Goal: Task Accomplishment & Management: Complete application form

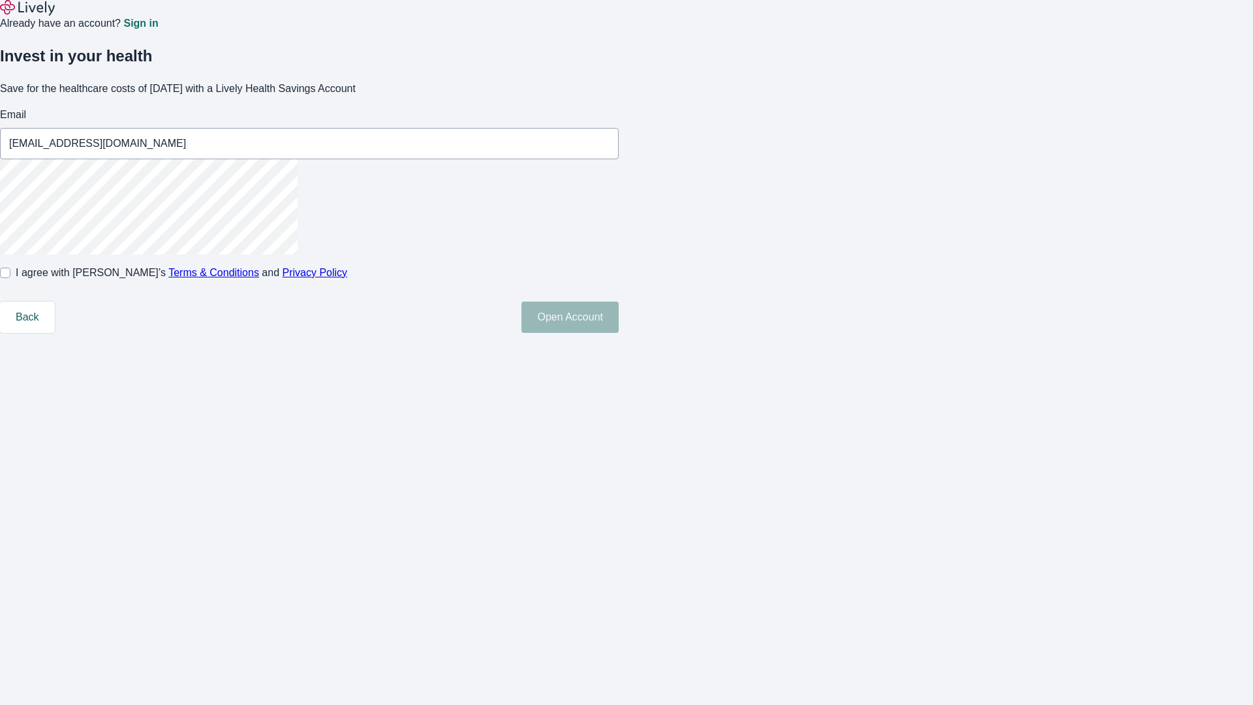
click at [10, 278] on input "I agree with Lively’s Terms & Conditions and Privacy Policy" at bounding box center [5, 273] width 10 height 10
checkbox input "true"
click at [619, 333] on button "Open Account" at bounding box center [570, 317] width 97 height 31
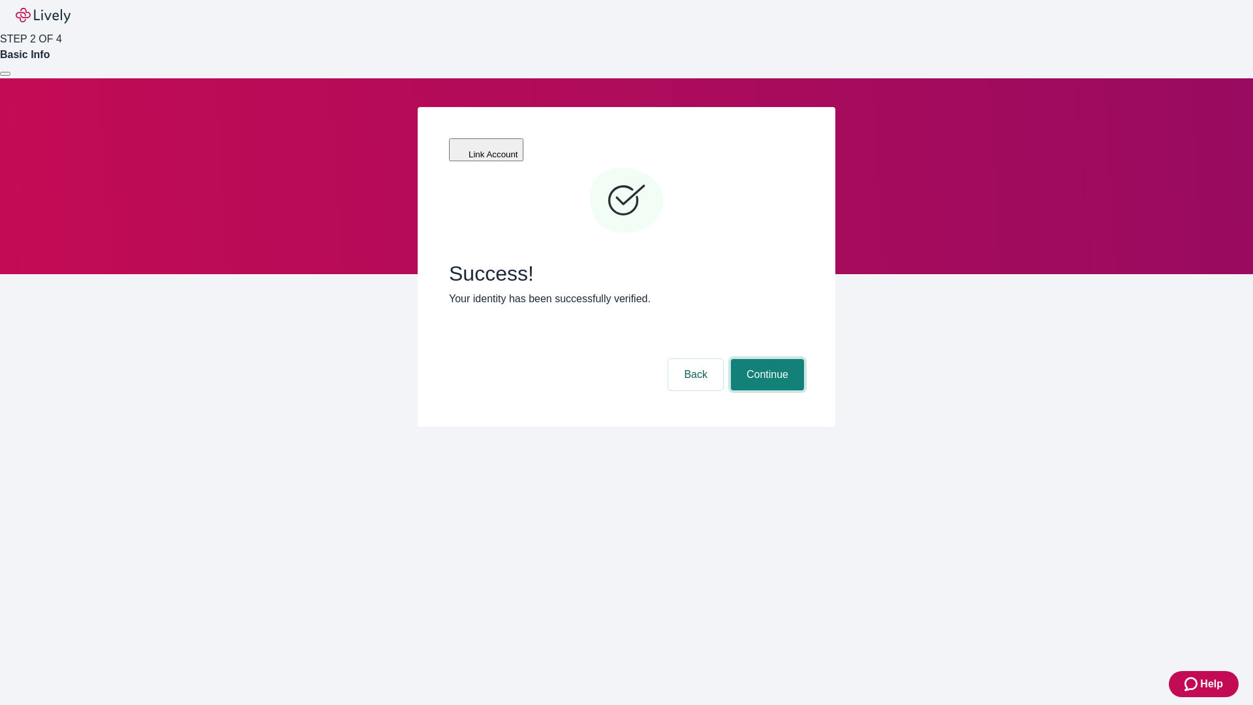
click at [766, 359] on button "Continue" at bounding box center [767, 374] width 73 height 31
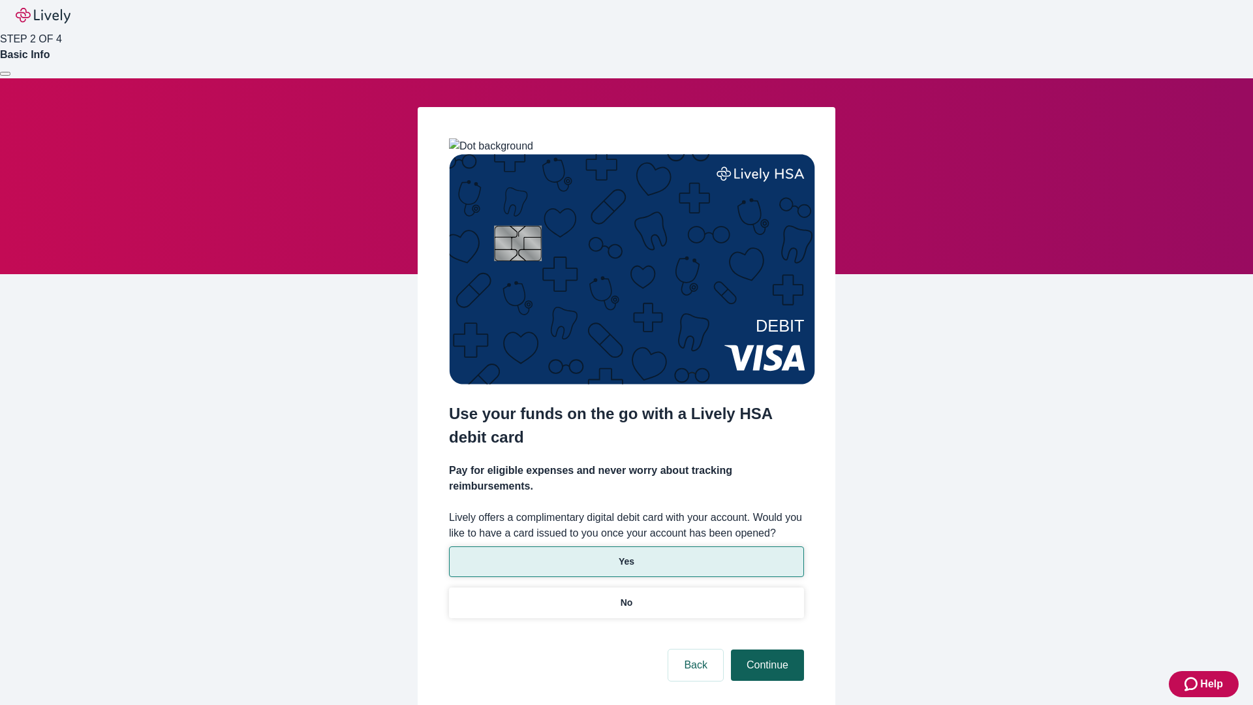
click at [626, 555] on p "Yes" at bounding box center [627, 562] width 16 height 14
click at [766, 650] on button "Continue" at bounding box center [767, 665] width 73 height 31
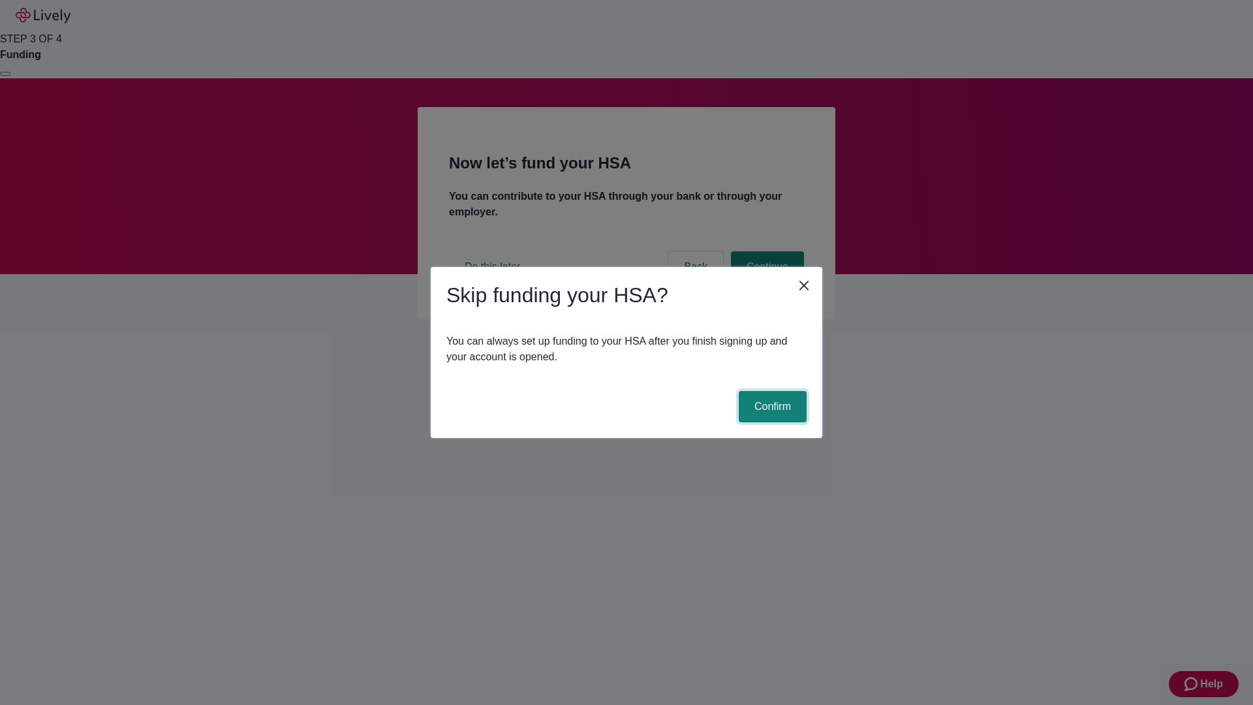
click at [771, 407] on button "Confirm" at bounding box center [773, 406] width 68 height 31
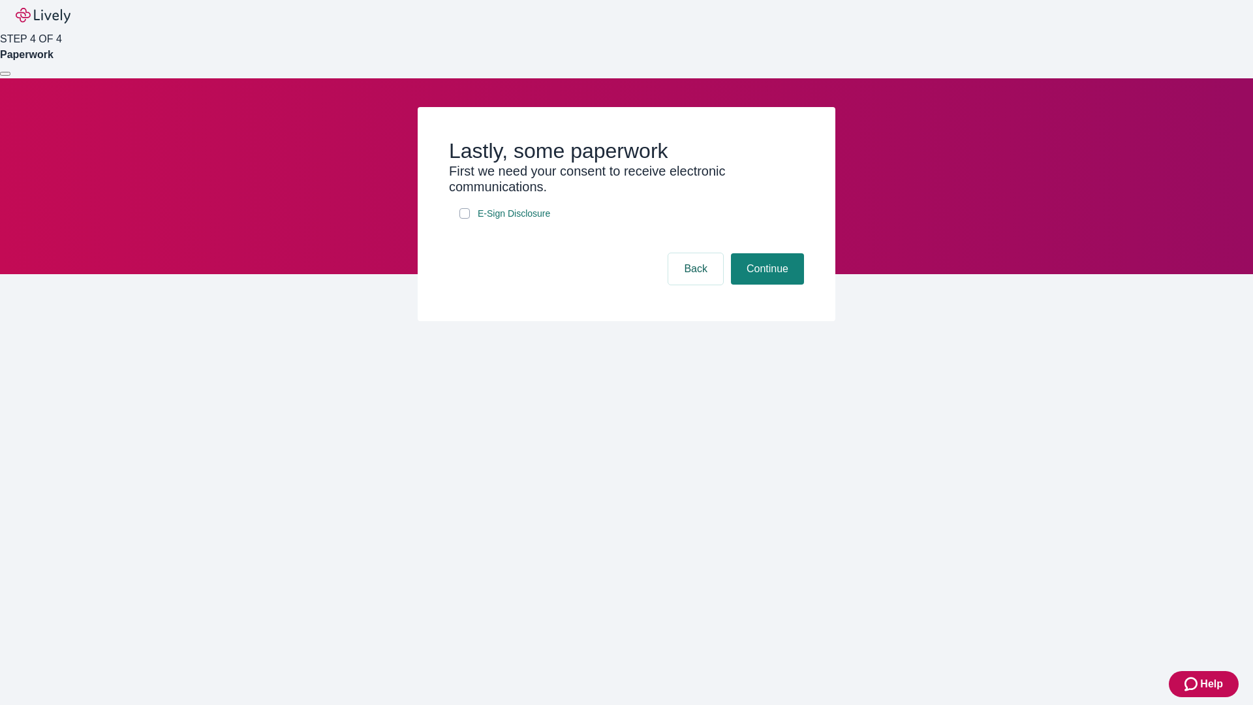
click at [465, 219] on input "E-Sign Disclosure" at bounding box center [465, 213] width 10 height 10
checkbox input "true"
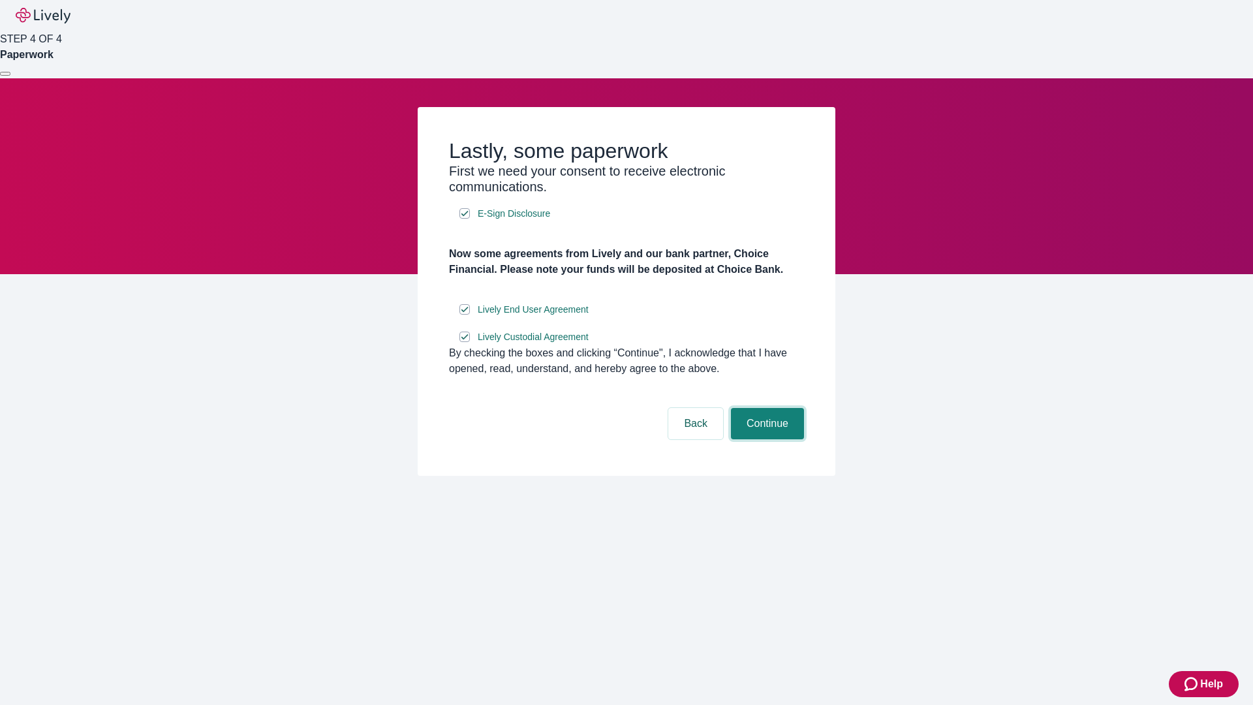
click at [766, 439] on button "Continue" at bounding box center [767, 423] width 73 height 31
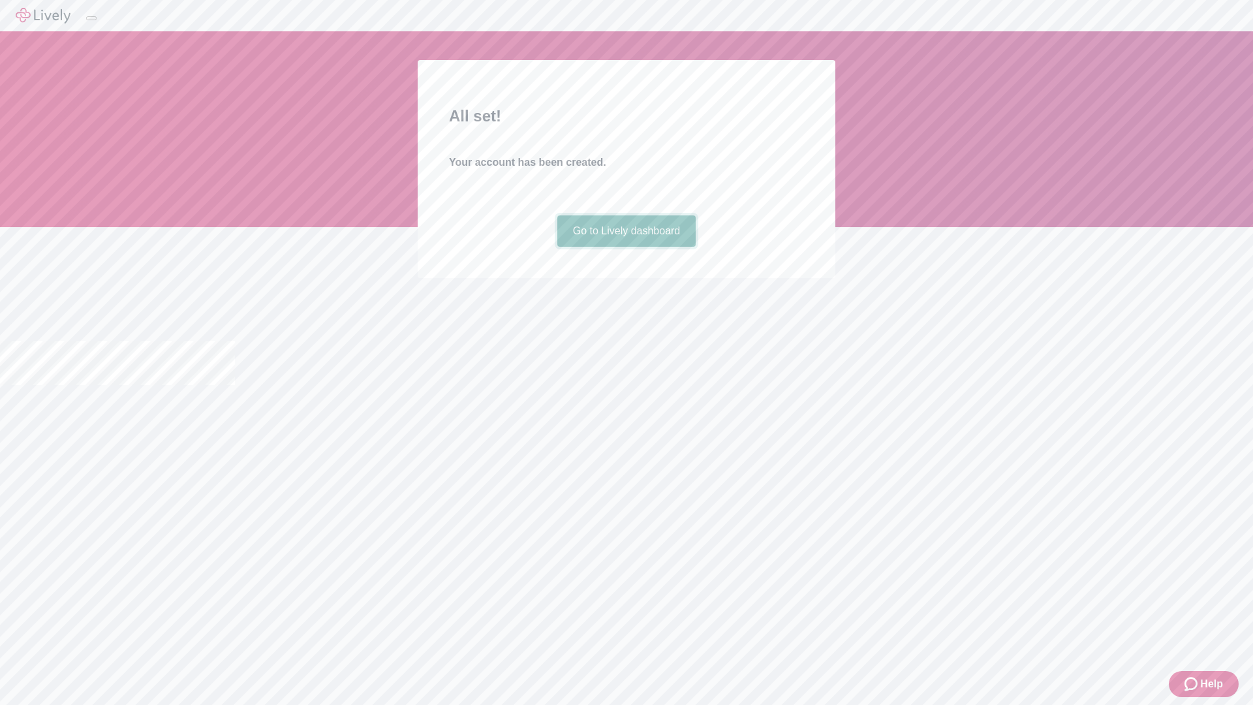
click at [626, 247] on link "Go to Lively dashboard" at bounding box center [627, 230] width 139 height 31
